Goal: Task Accomplishment & Management: Use online tool/utility

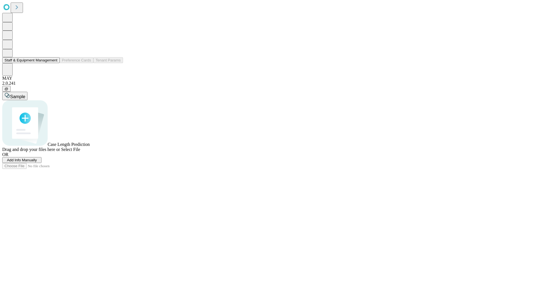
click at [54, 63] on button "Staff & Equipment Management" at bounding box center [30, 60] width 57 height 6
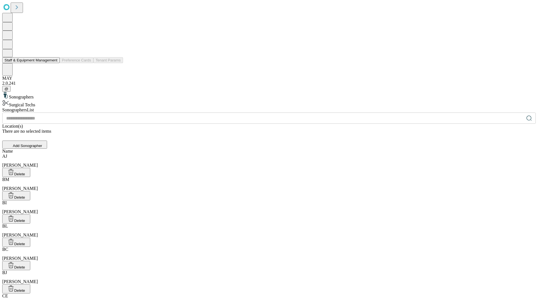
click at [54, 63] on button "Staff & Equipment Management" at bounding box center [30, 60] width 57 height 6
